Goal: Information Seeking & Learning: Learn about a topic

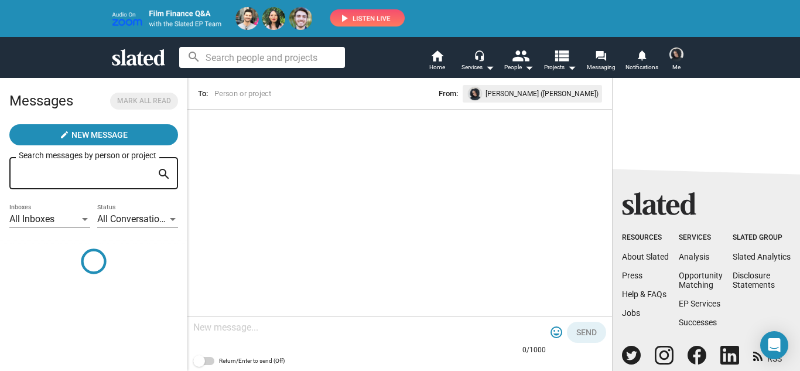
click at [345, 15] on img at bounding box center [258, 18] width 293 height 23
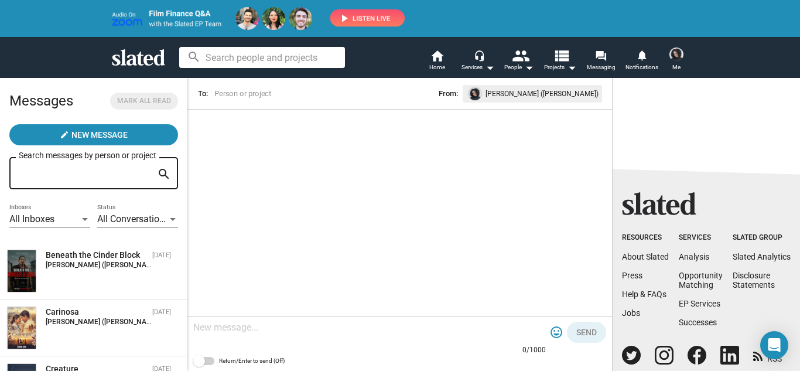
click at [350, 13] on img at bounding box center [258, 18] width 293 height 23
click at [256, 53] on input at bounding box center [262, 57] width 166 height 21
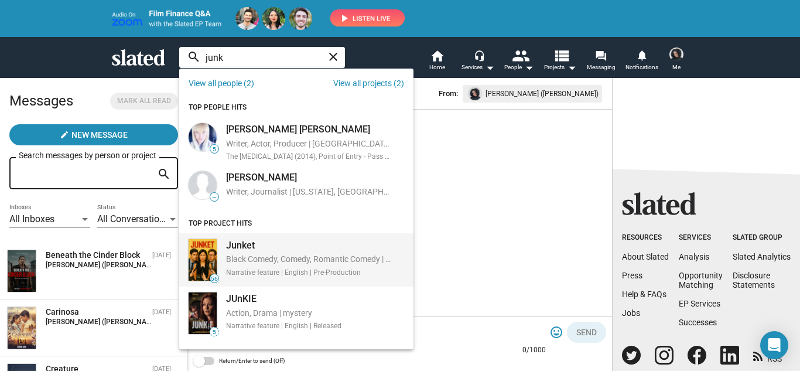
type input "junk"
click at [258, 239] on div "Junket" at bounding box center [308, 245] width 165 height 12
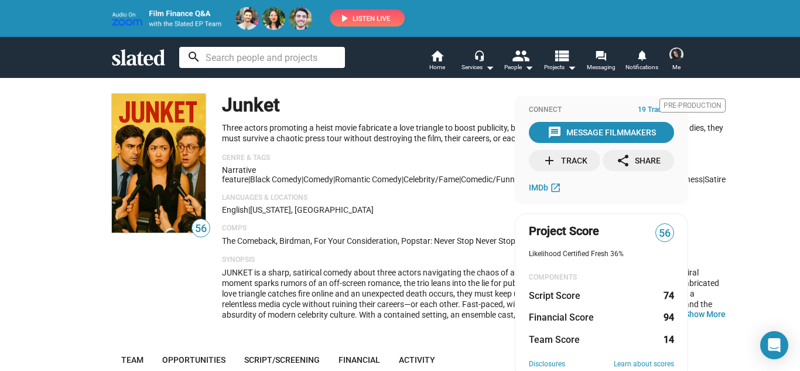
click at [445, 66] on link "home Home" at bounding box center [436, 62] width 41 height 26
